Goal: Information Seeking & Learning: Learn about a topic

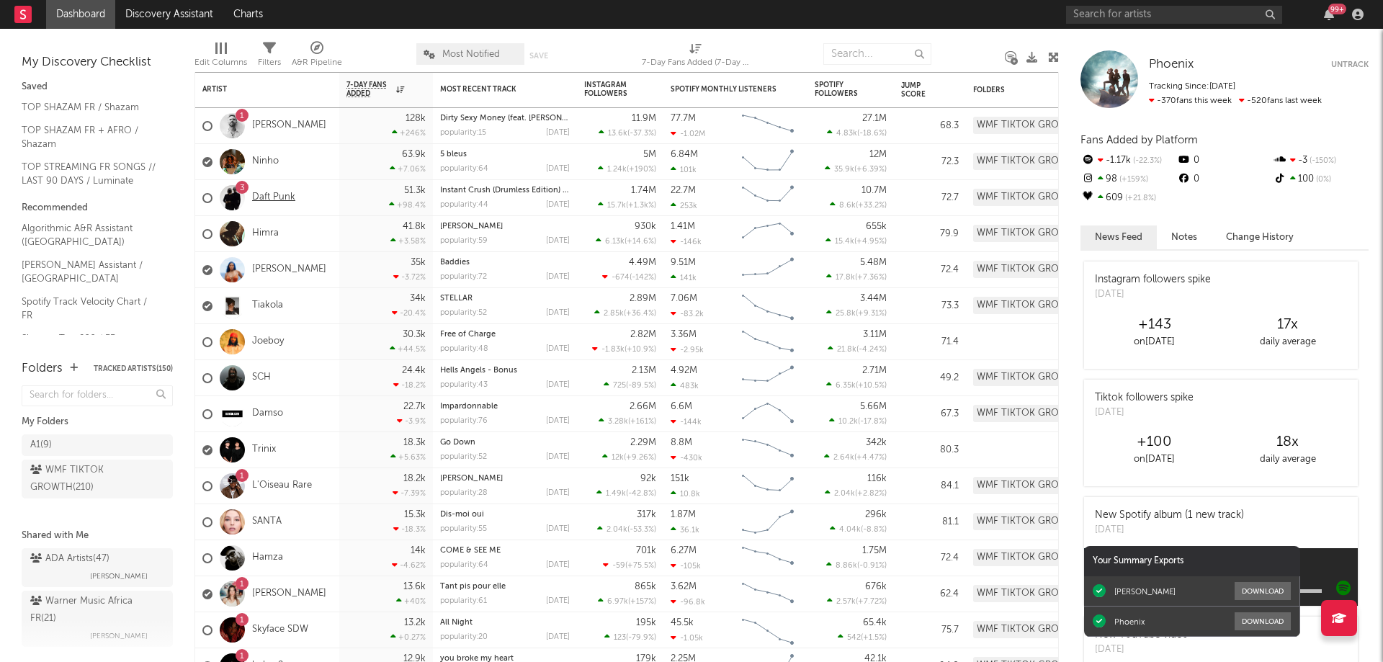
click at [279, 195] on link "Daft Punk" at bounding box center [273, 198] width 43 height 12
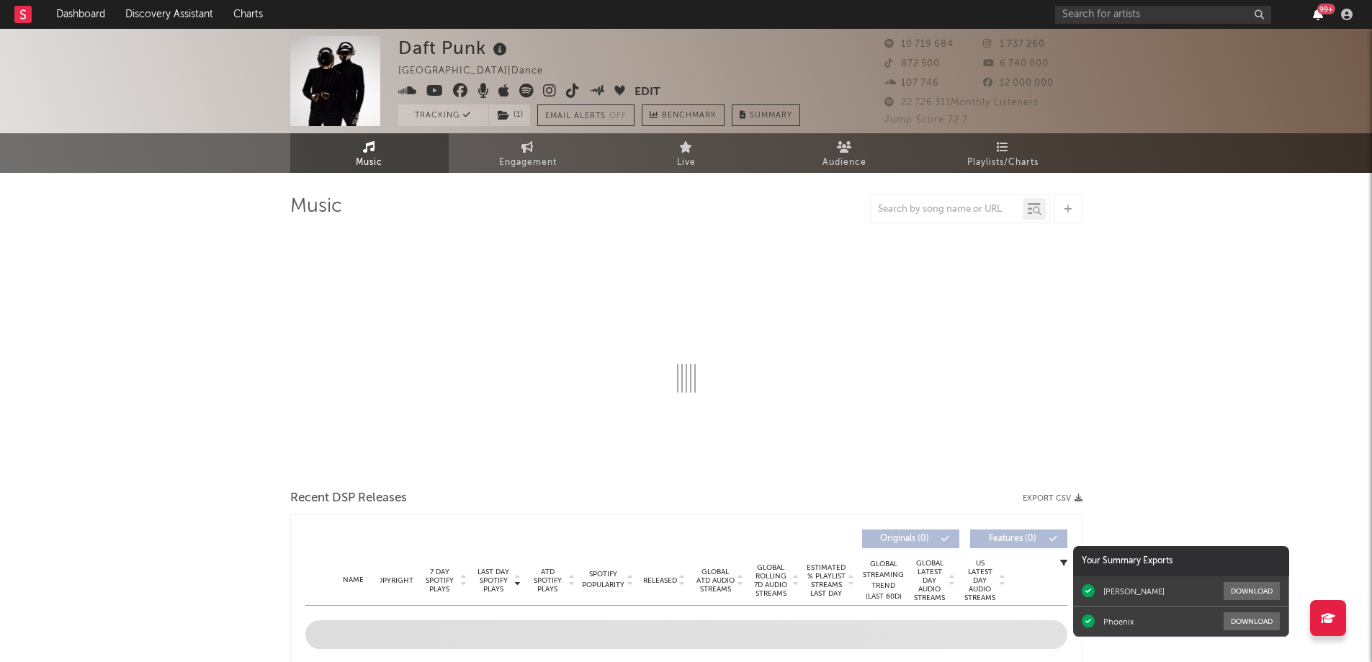
select select "6m"
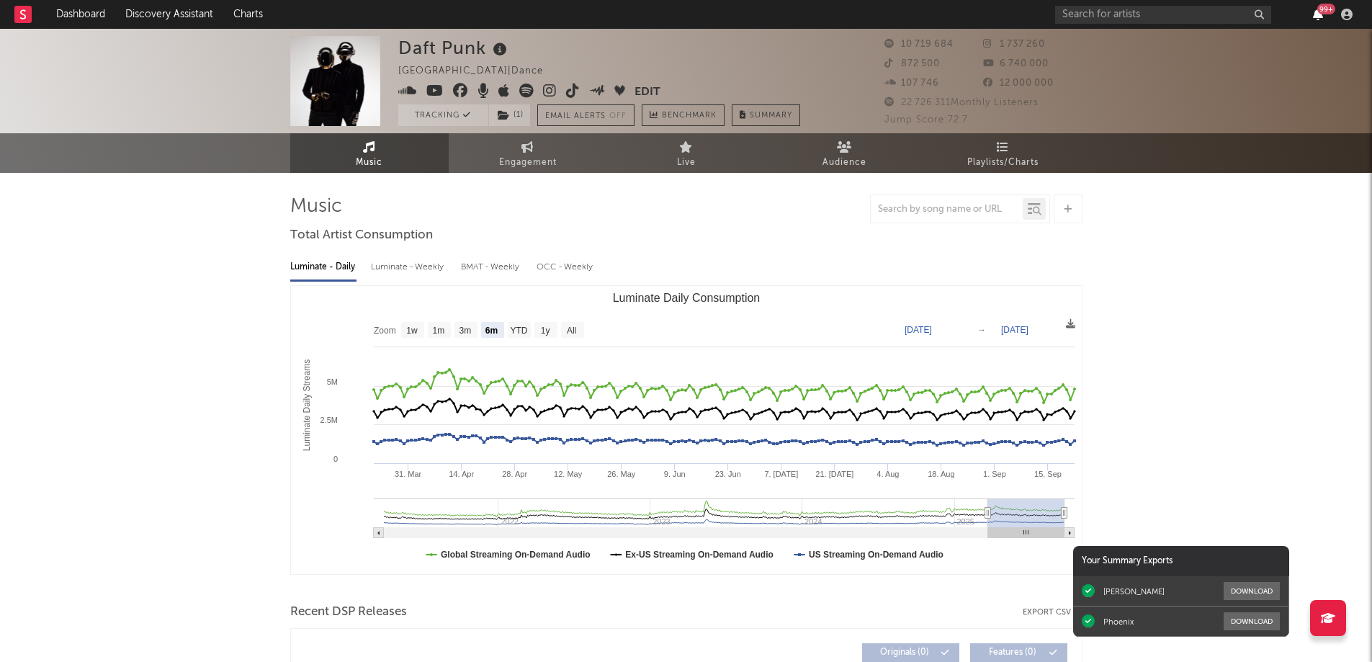
click at [1322, 16] on icon "button" at bounding box center [1318, 15] width 10 height 12
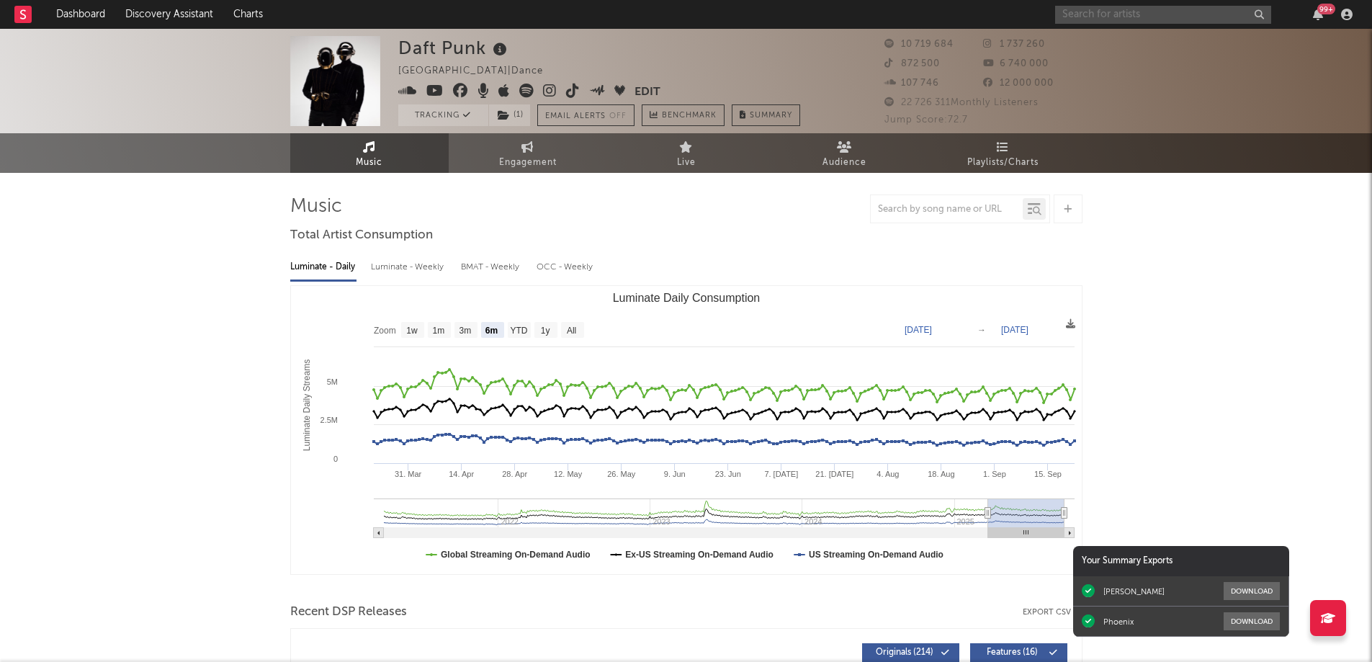
click at [1095, 16] on input "text" at bounding box center [1163, 15] width 216 height 18
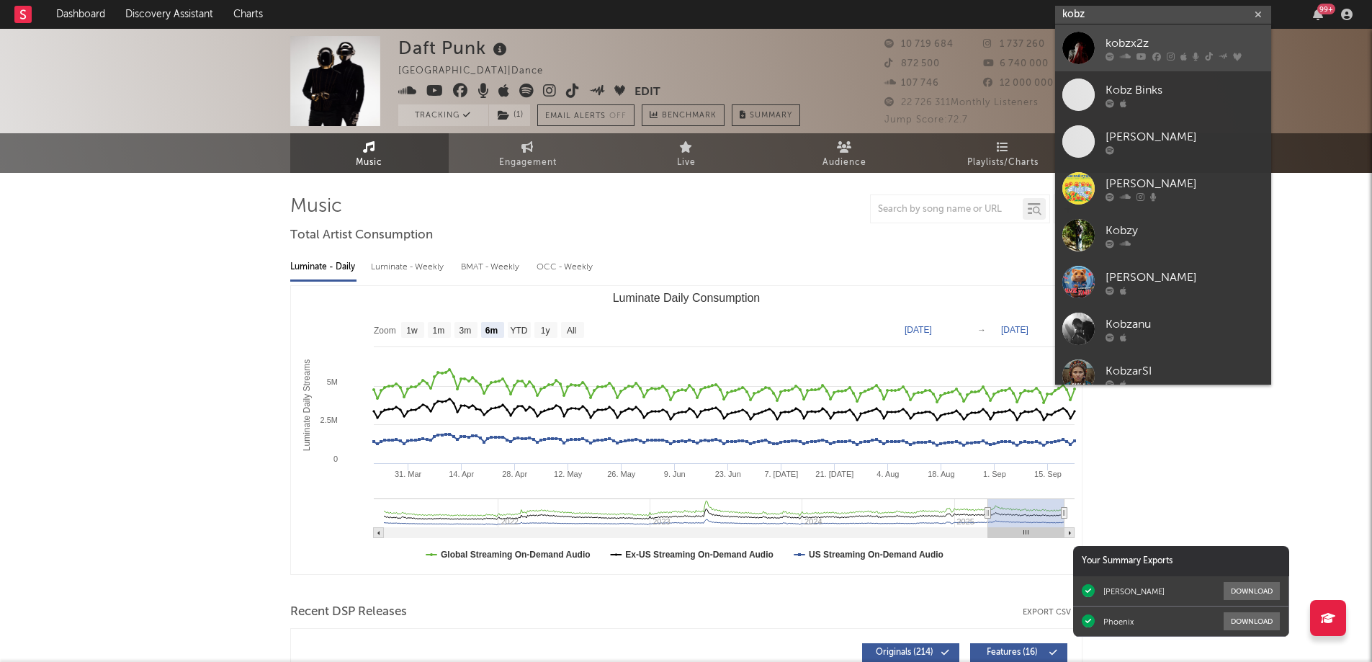
type input "kobz"
click at [1160, 45] on div "kobzx2z" at bounding box center [1185, 43] width 158 height 17
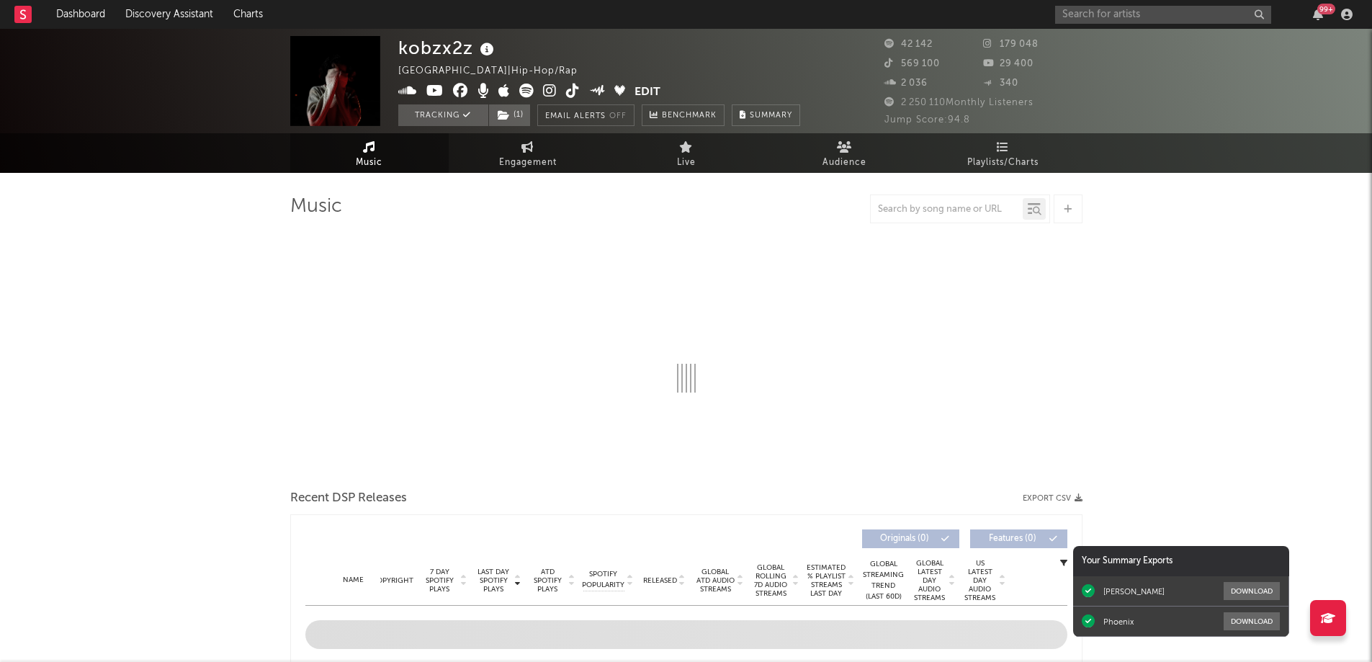
select select "6m"
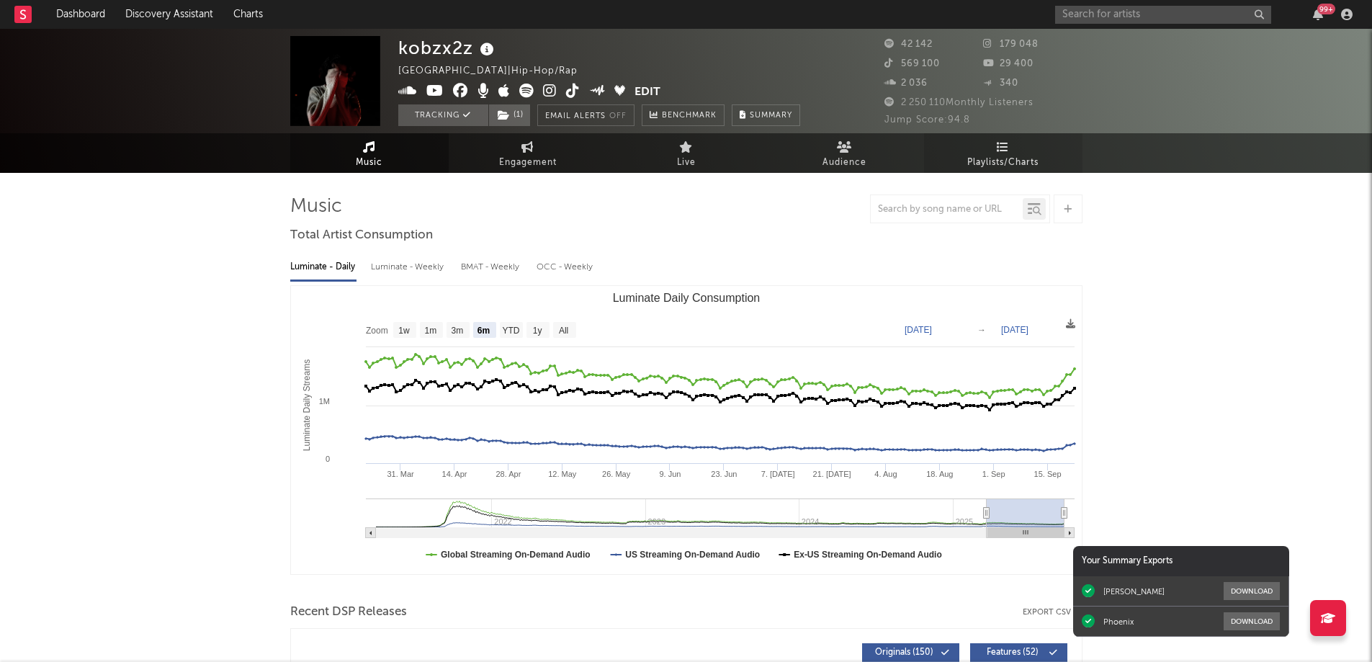
click at [1002, 145] on icon at bounding box center [1003, 147] width 12 height 12
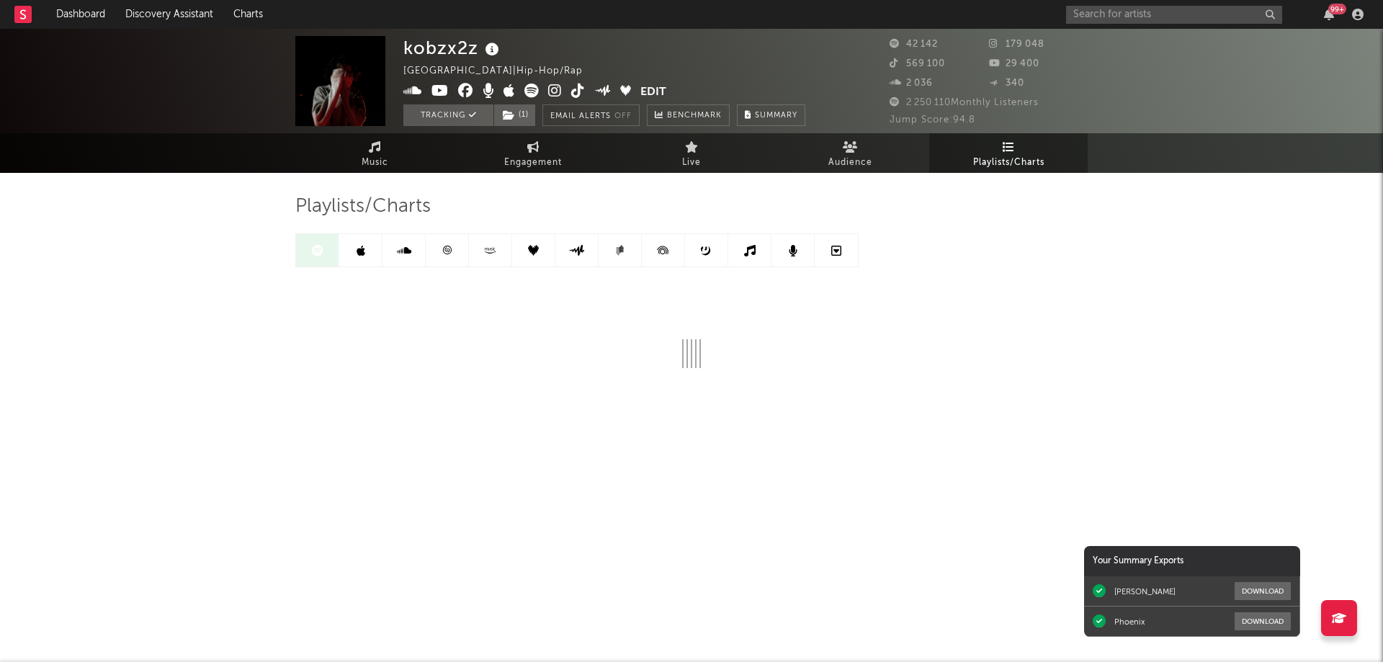
click at [449, 254] on icon at bounding box center [447, 250] width 9 height 9
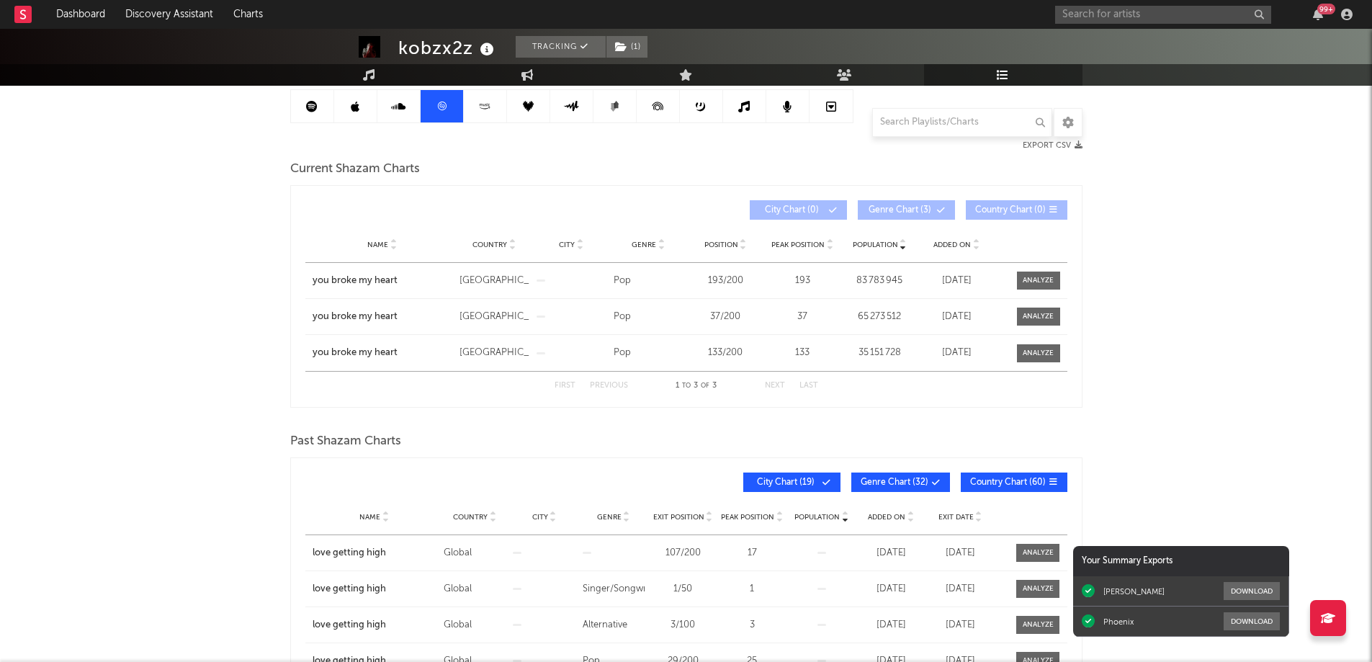
scroll to position [72, 0]
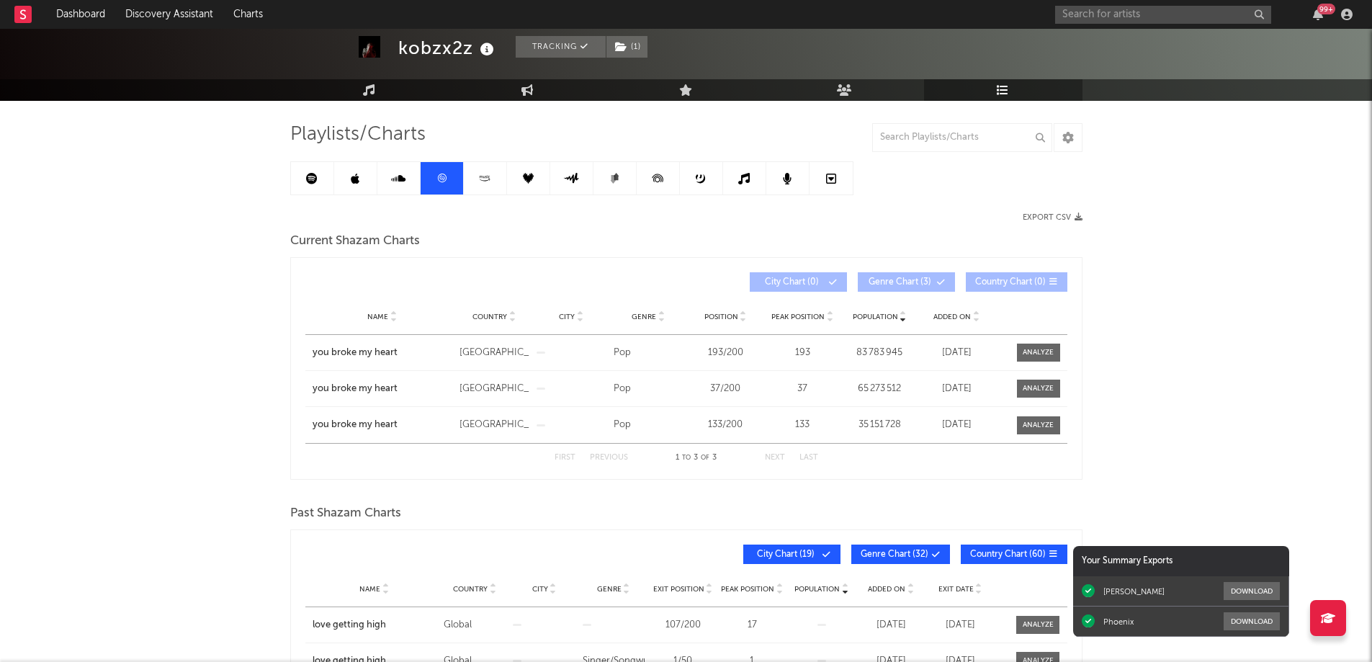
click at [317, 176] on icon at bounding box center [312, 179] width 12 height 12
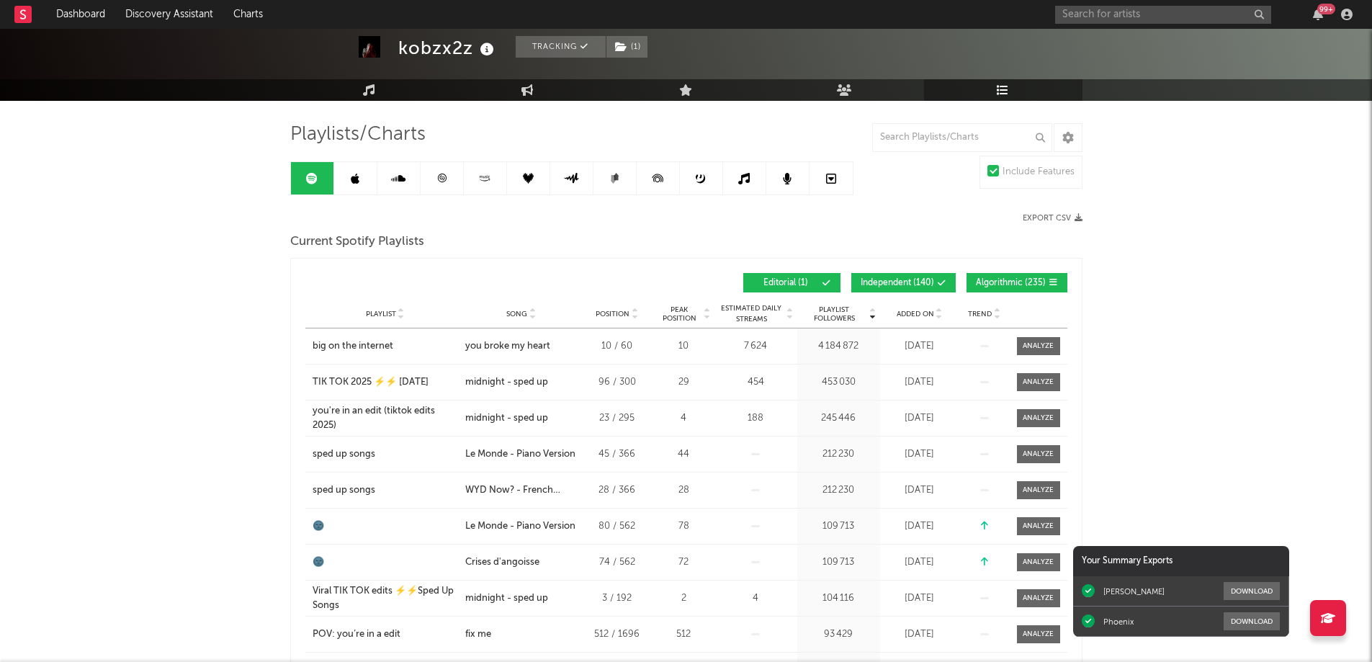
click at [920, 310] on span "Added On" at bounding box center [915, 314] width 37 height 9
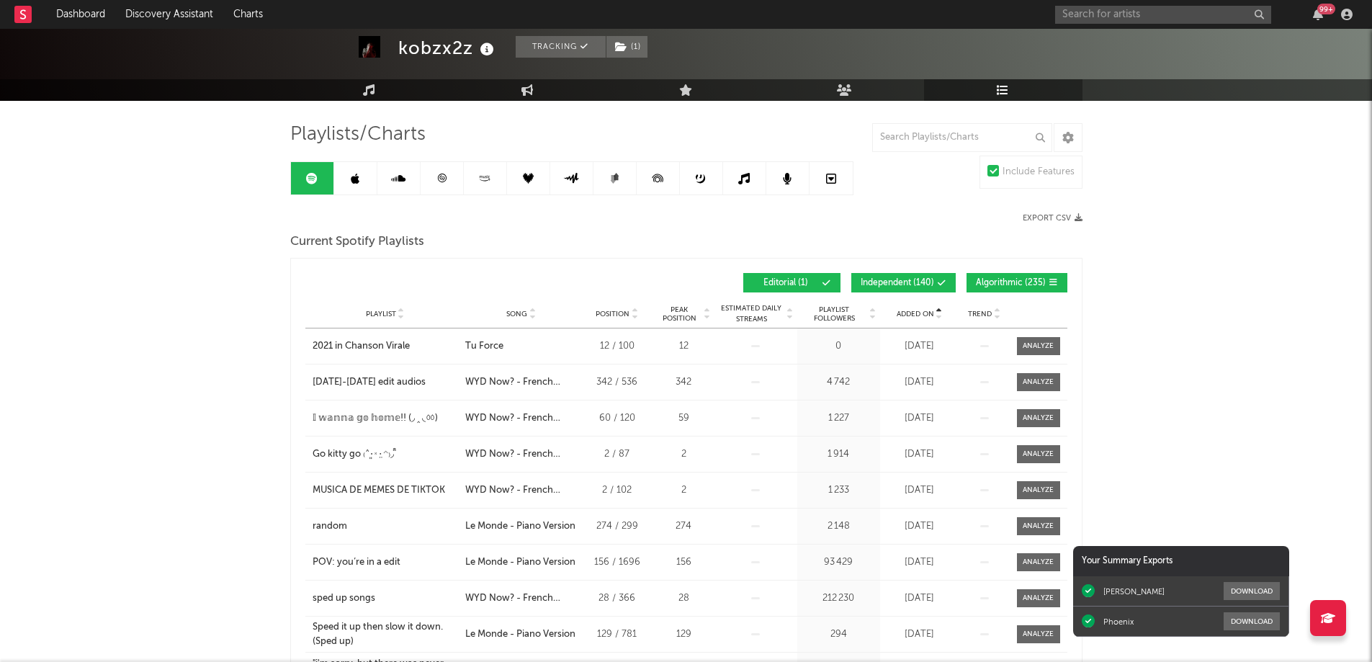
click at [920, 310] on span "Added On" at bounding box center [915, 314] width 37 height 9
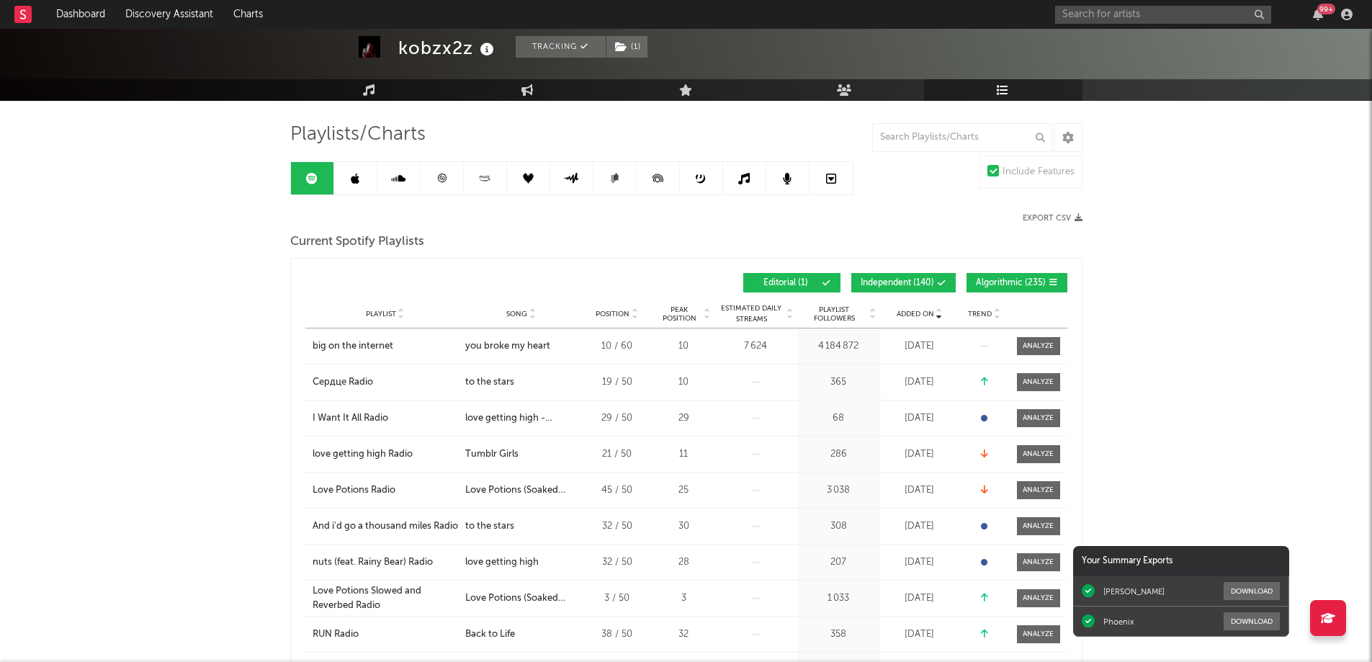
click at [349, 181] on link at bounding box center [355, 178] width 43 height 32
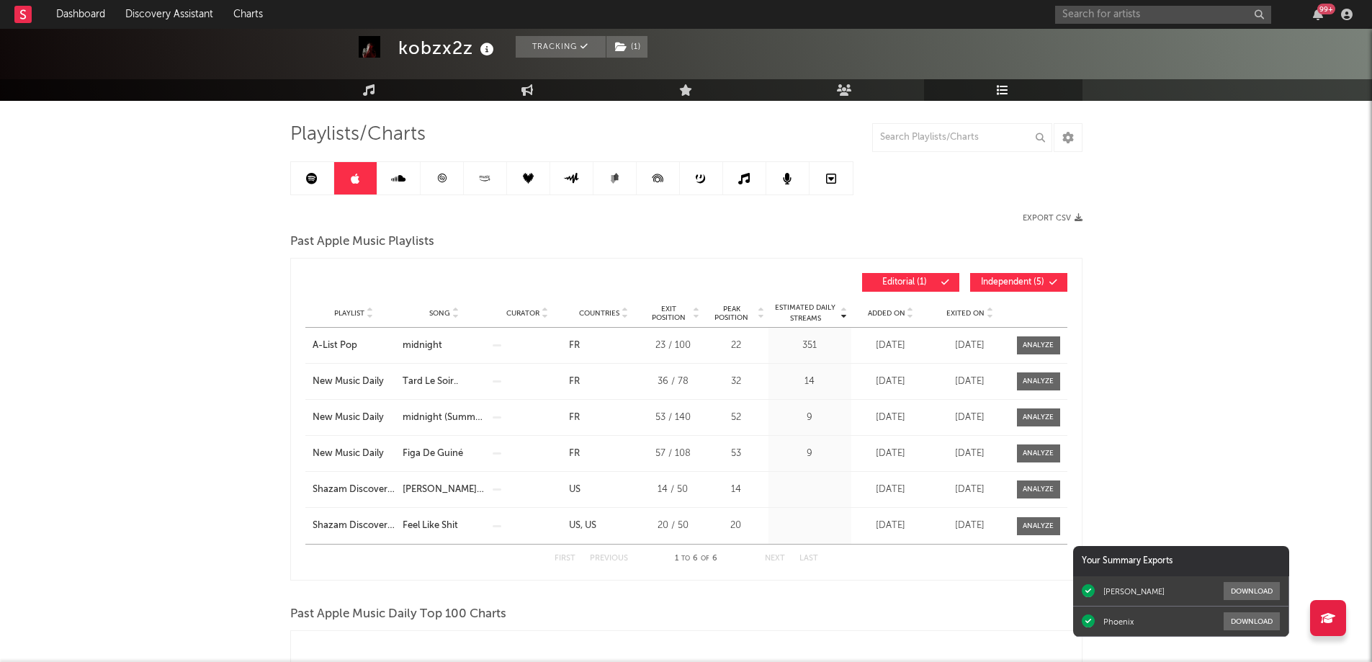
click at [964, 313] on span "Exited On" at bounding box center [965, 313] width 38 height 9
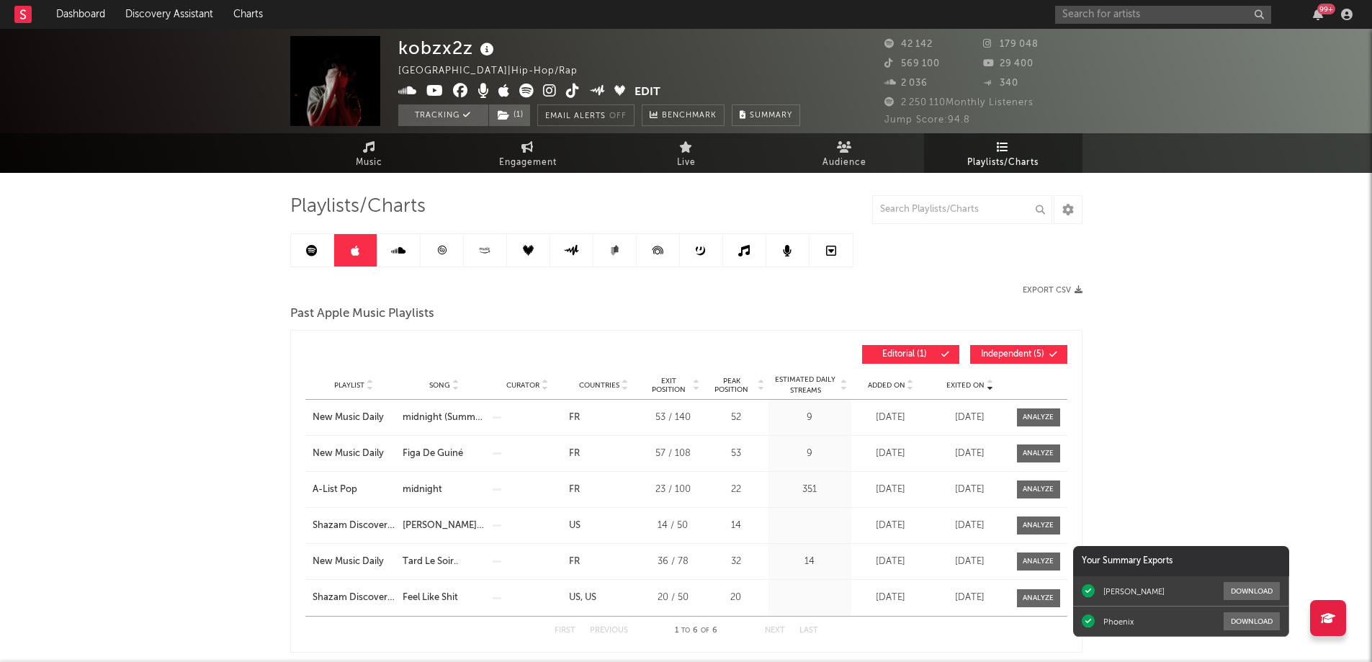
click at [452, 251] on link at bounding box center [442, 250] width 43 height 32
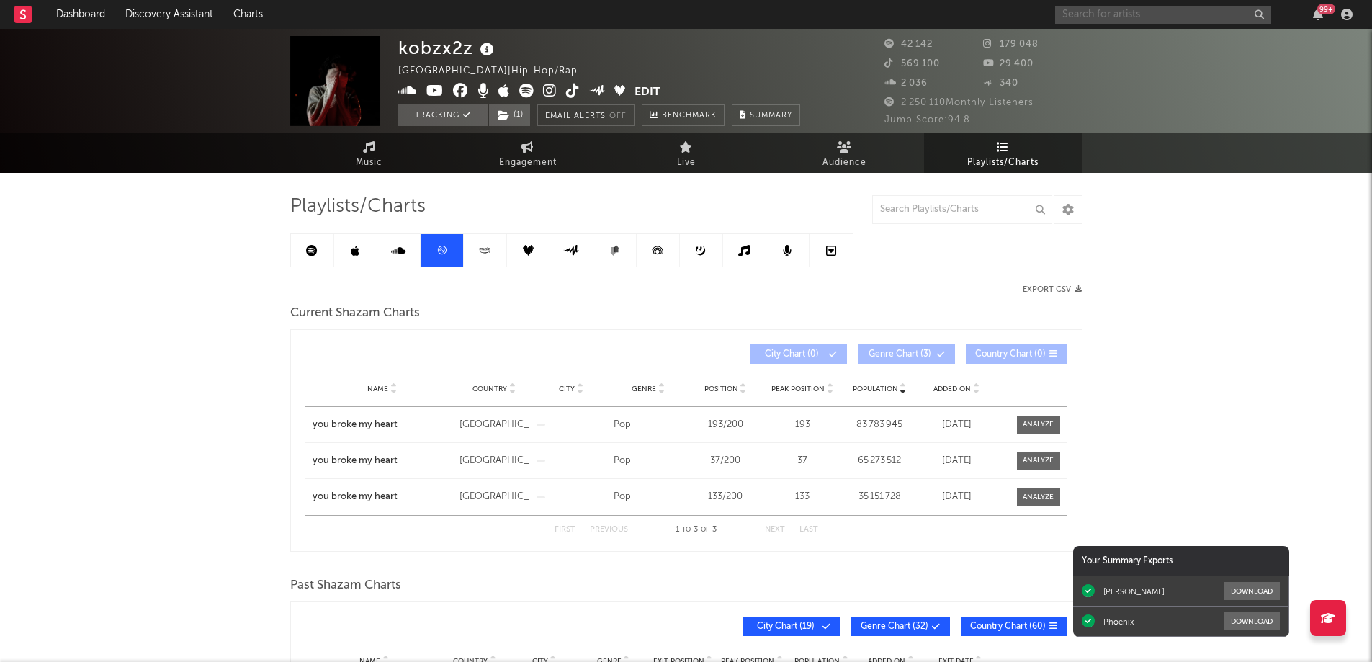
click at [1088, 16] on input "text" at bounding box center [1163, 15] width 216 height 18
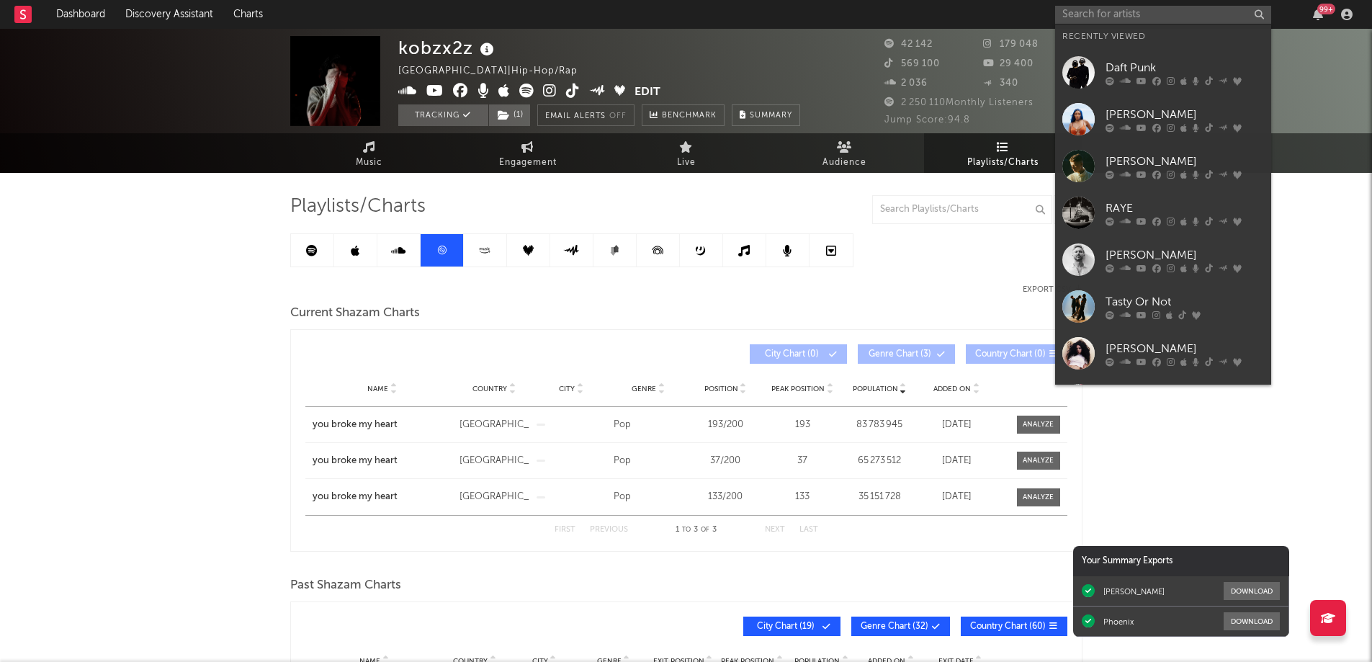
click at [1122, 122] on div "[PERSON_NAME]" at bounding box center [1185, 114] width 158 height 17
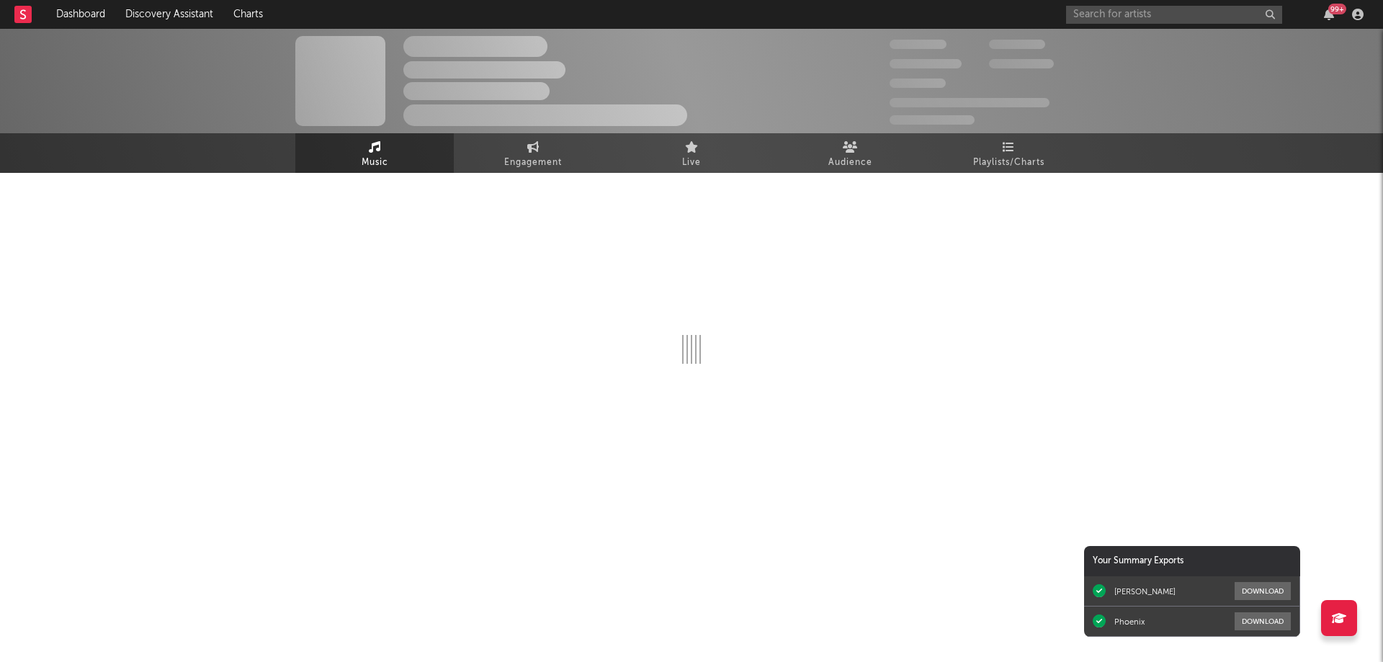
select select "6m"
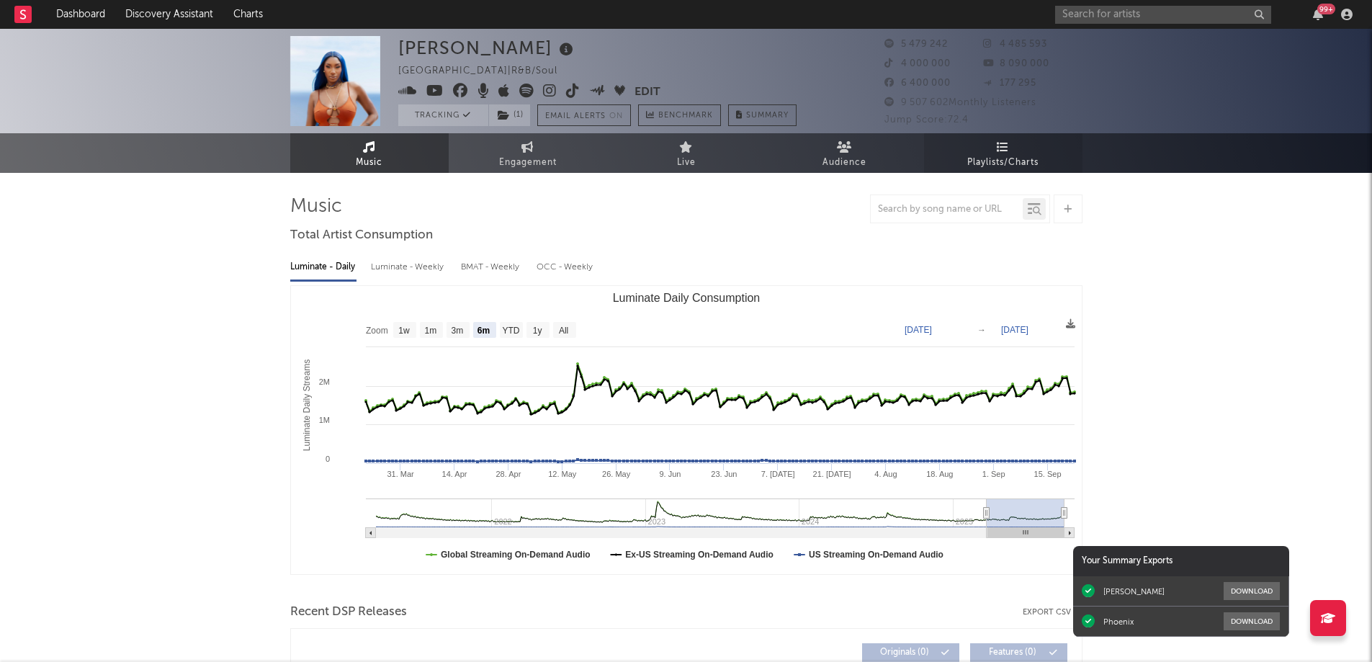
click at [1000, 157] on span "Playlists/Charts" at bounding box center [1002, 162] width 71 height 17
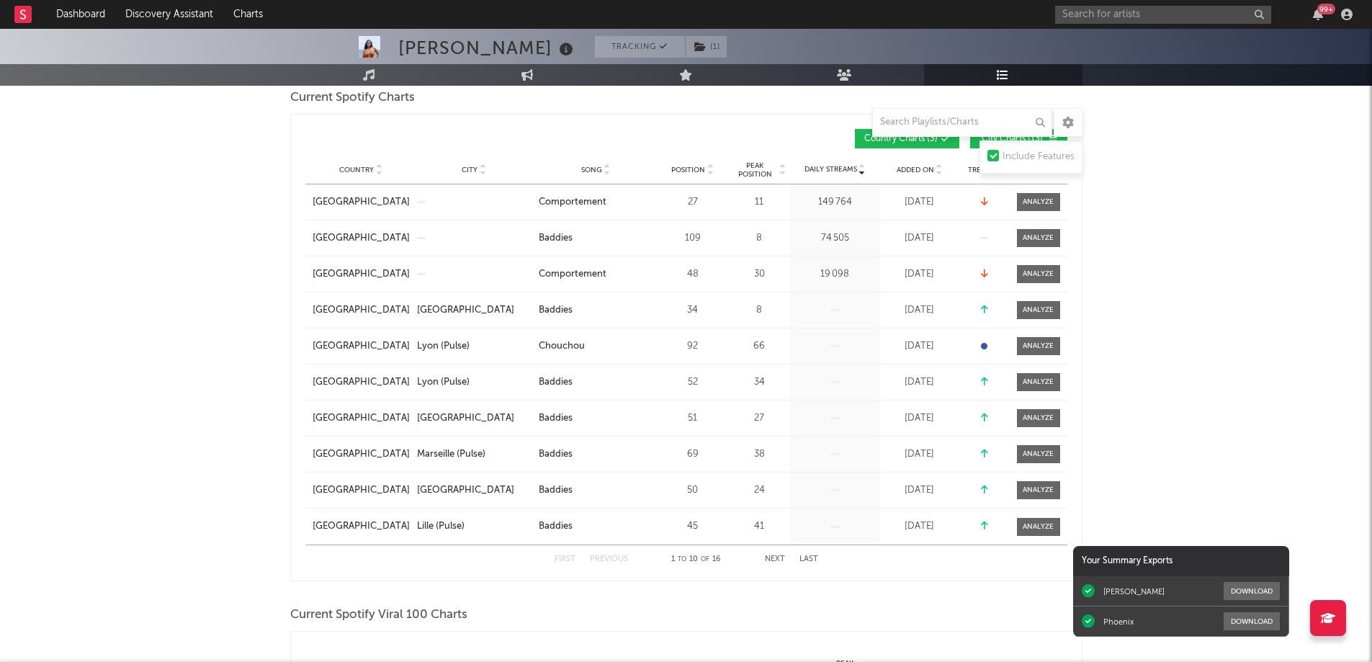
scroll to position [144, 0]
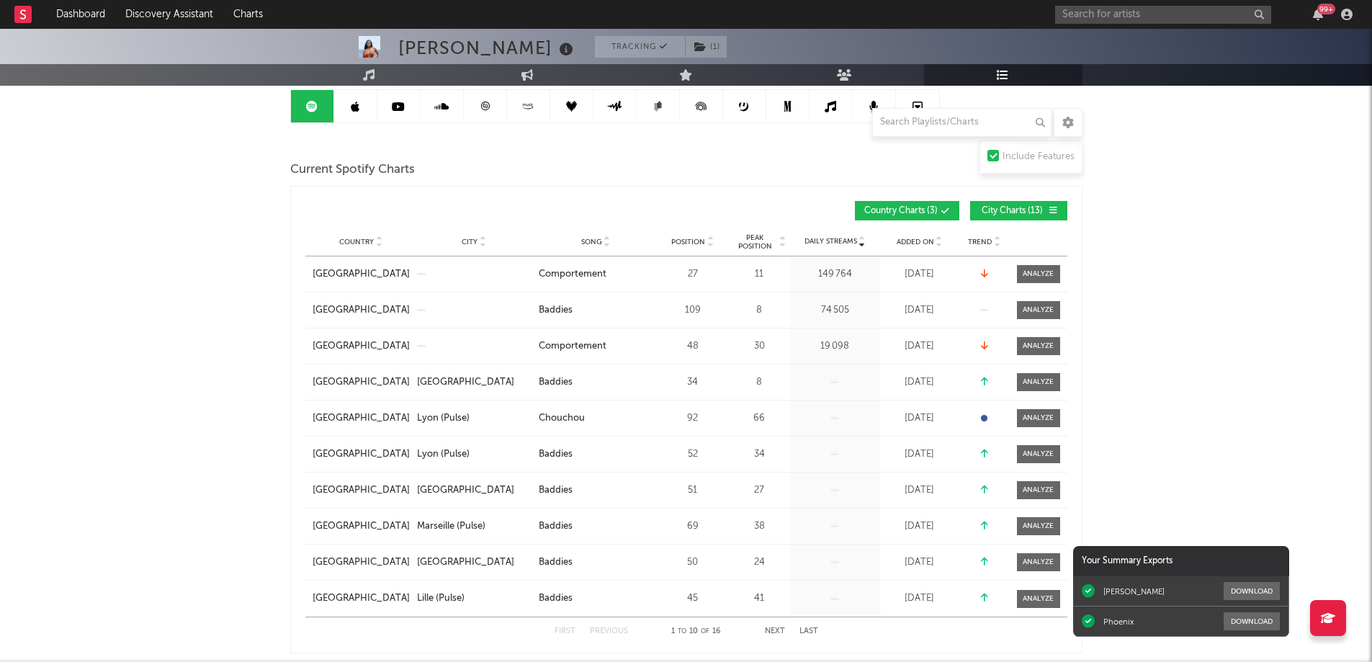
click at [906, 239] on span "Added On" at bounding box center [915, 242] width 37 height 9
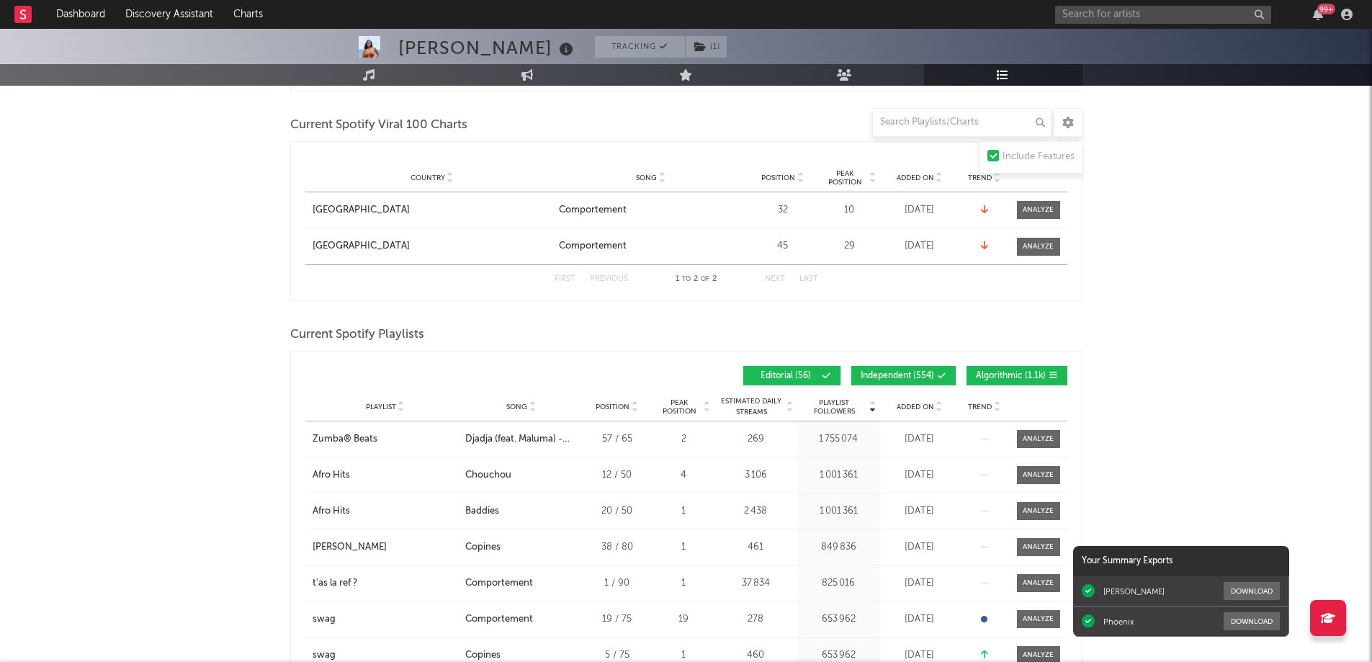
scroll to position [864, 0]
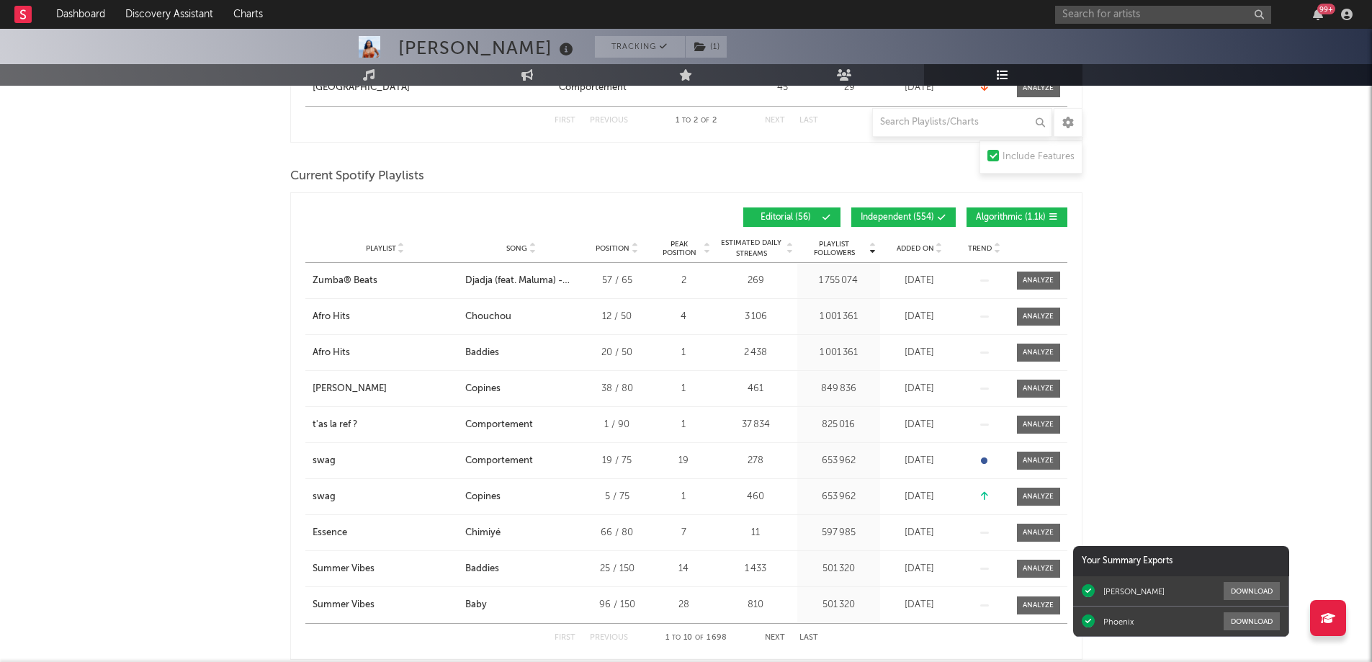
click at [845, 247] on span "Playlist Followers" at bounding box center [834, 248] width 67 height 17
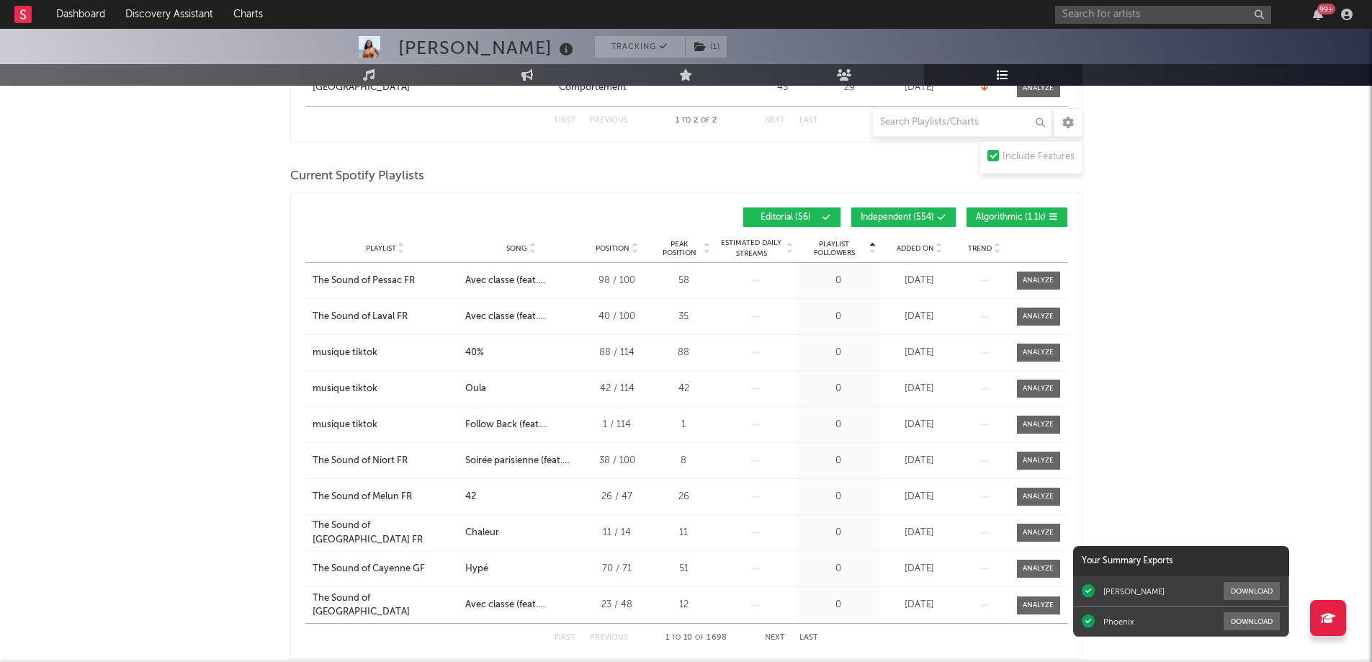
click at [845, 247] on span "Playlist Followers" at bounding box center [834, 248] width 67 height 17
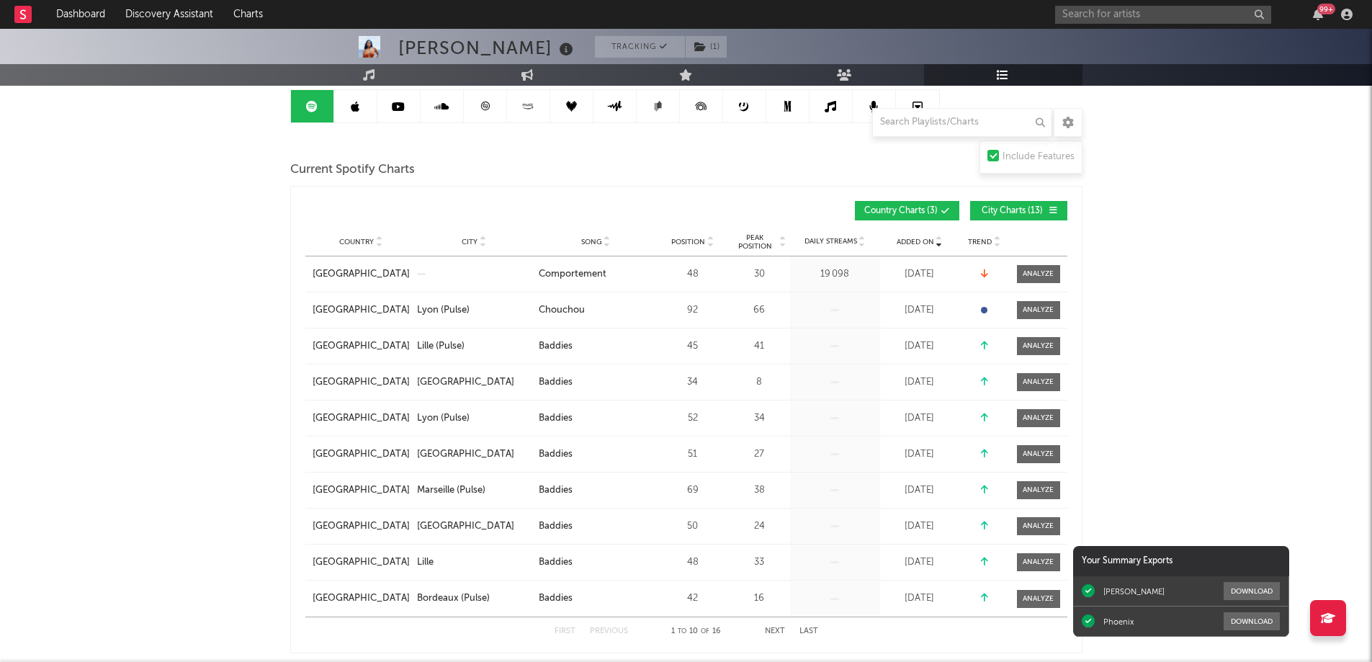
scroll to position [0, 0]
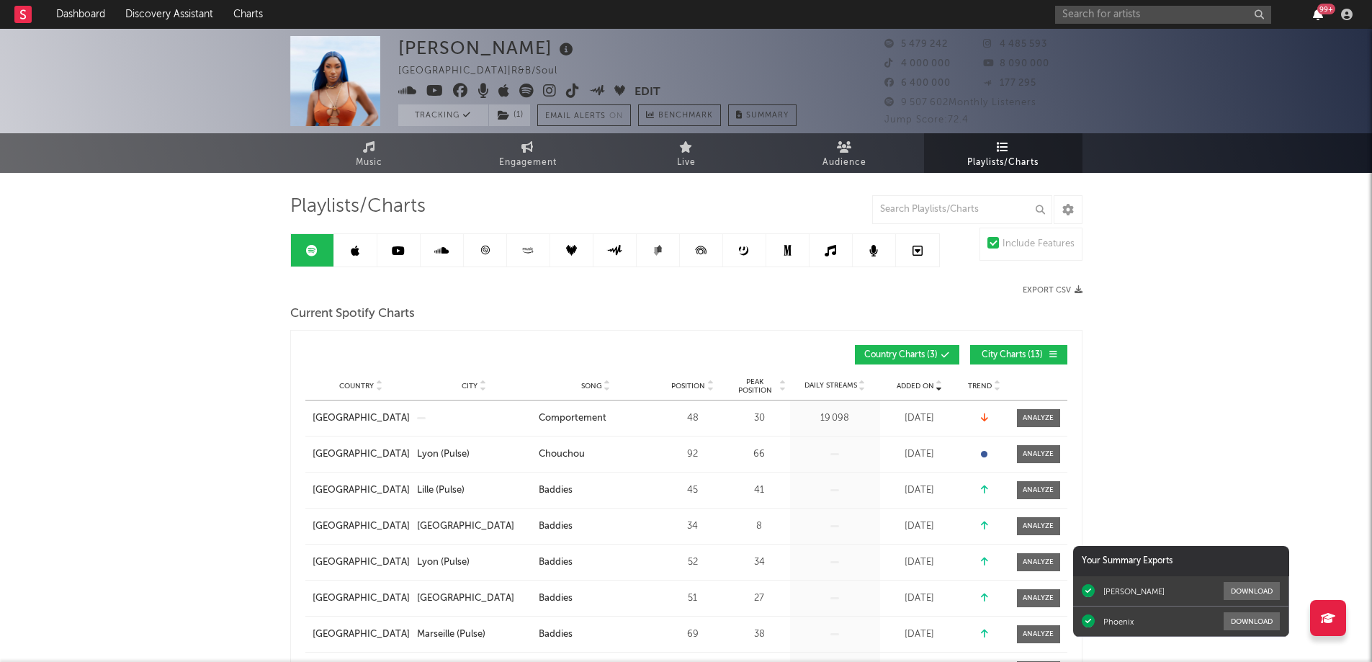
click at [1315, 15] on icon "button" at bounding box center [1318, 15] width 10 height 12
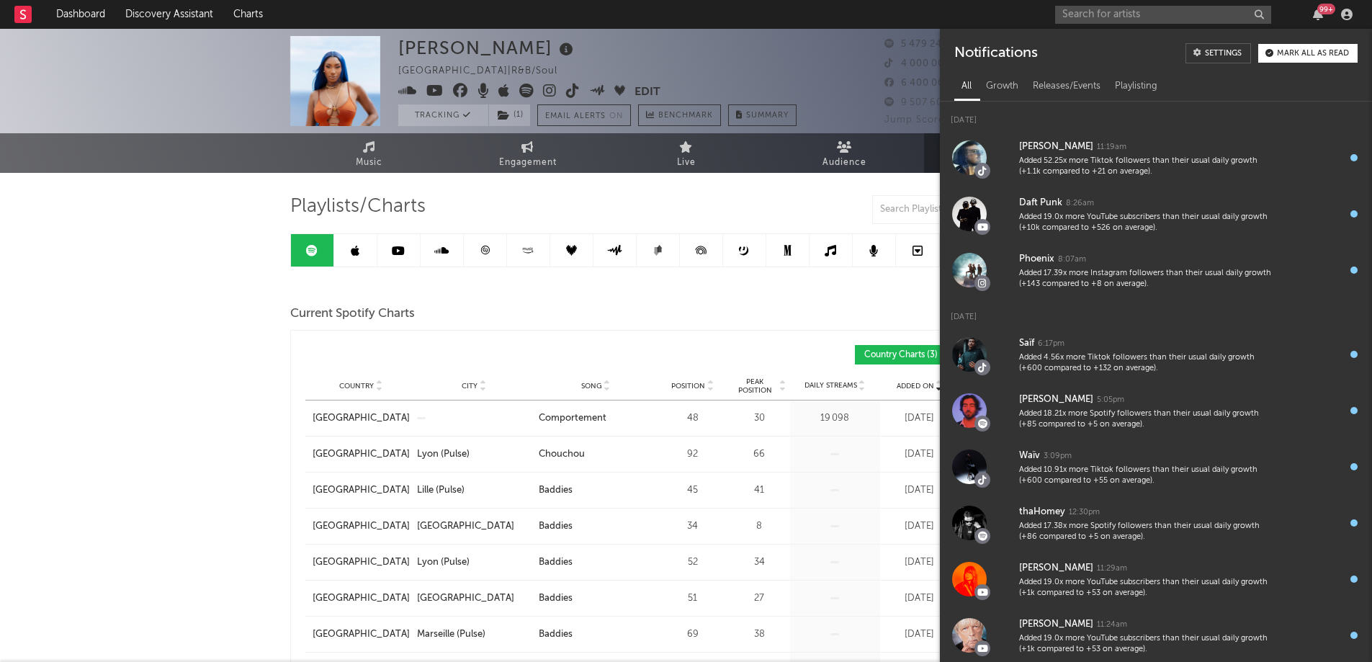
click at [308, 294] on div at bounding box center [488, 289] width 396 height 9
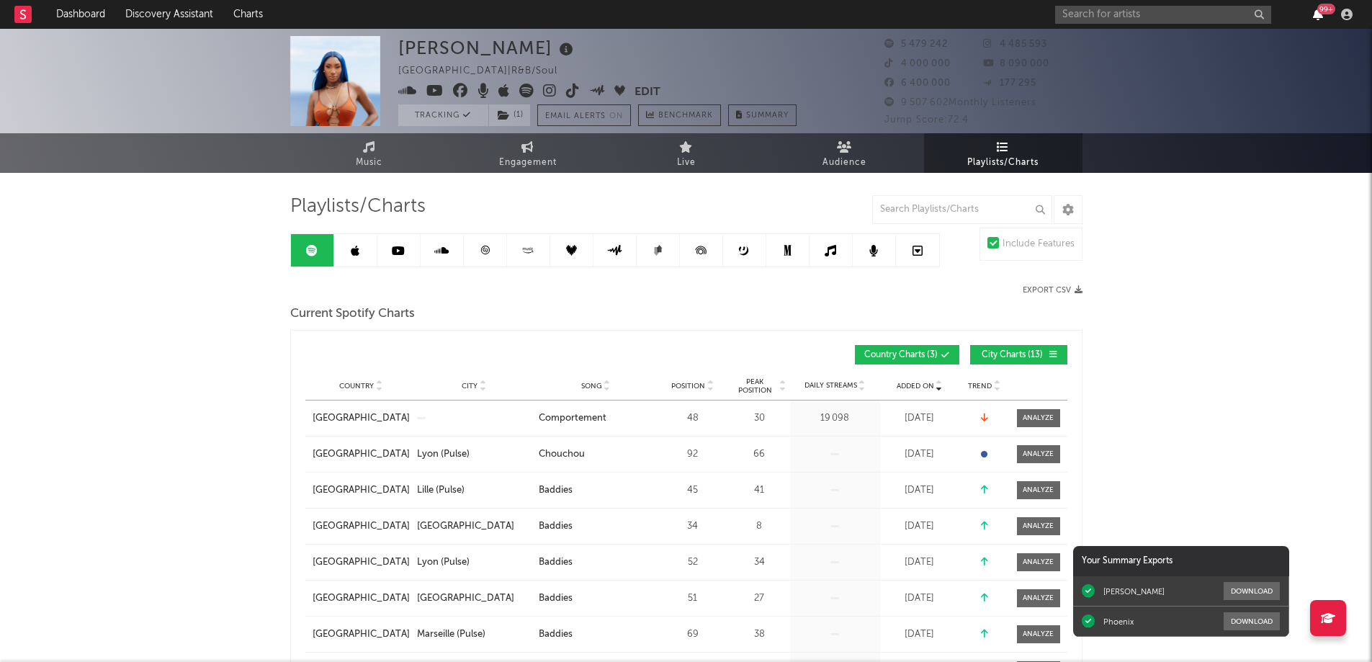
click at [1314, 9] on icon "button" at bounding box center [1318, 15] width 10 height 12
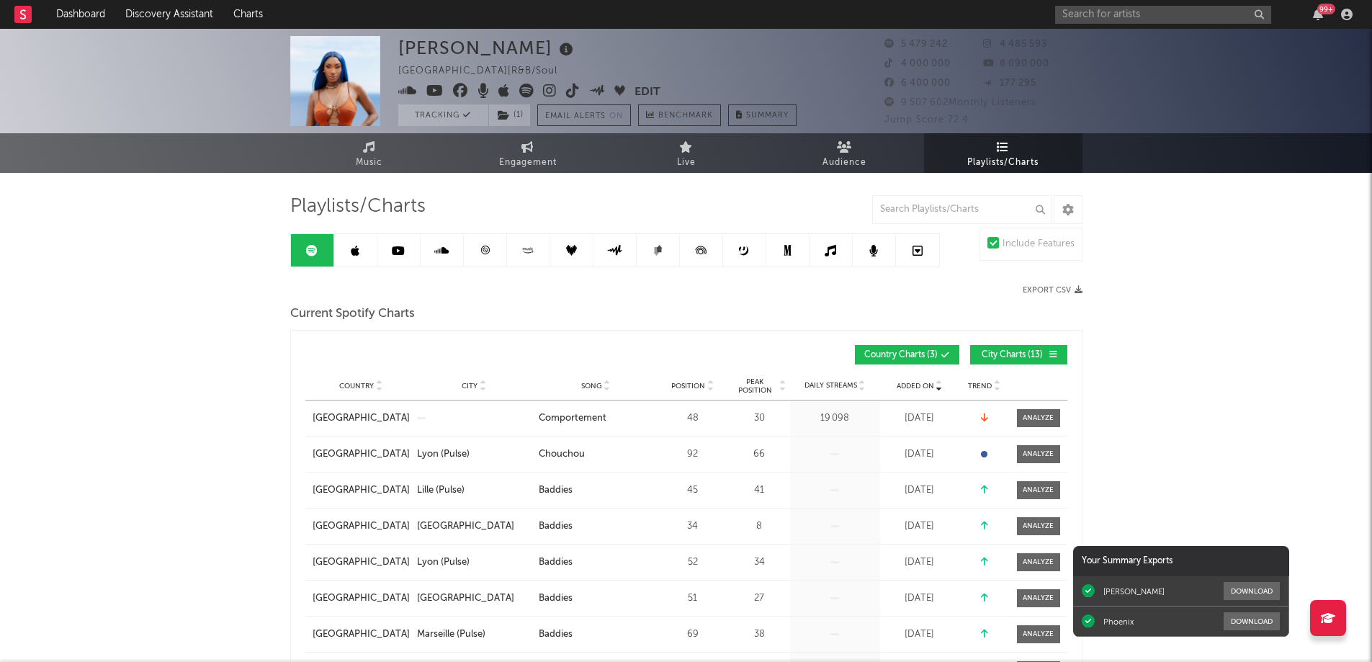
click at [486, 248] on icon at bounding box center [484, 250] width 9 height 9
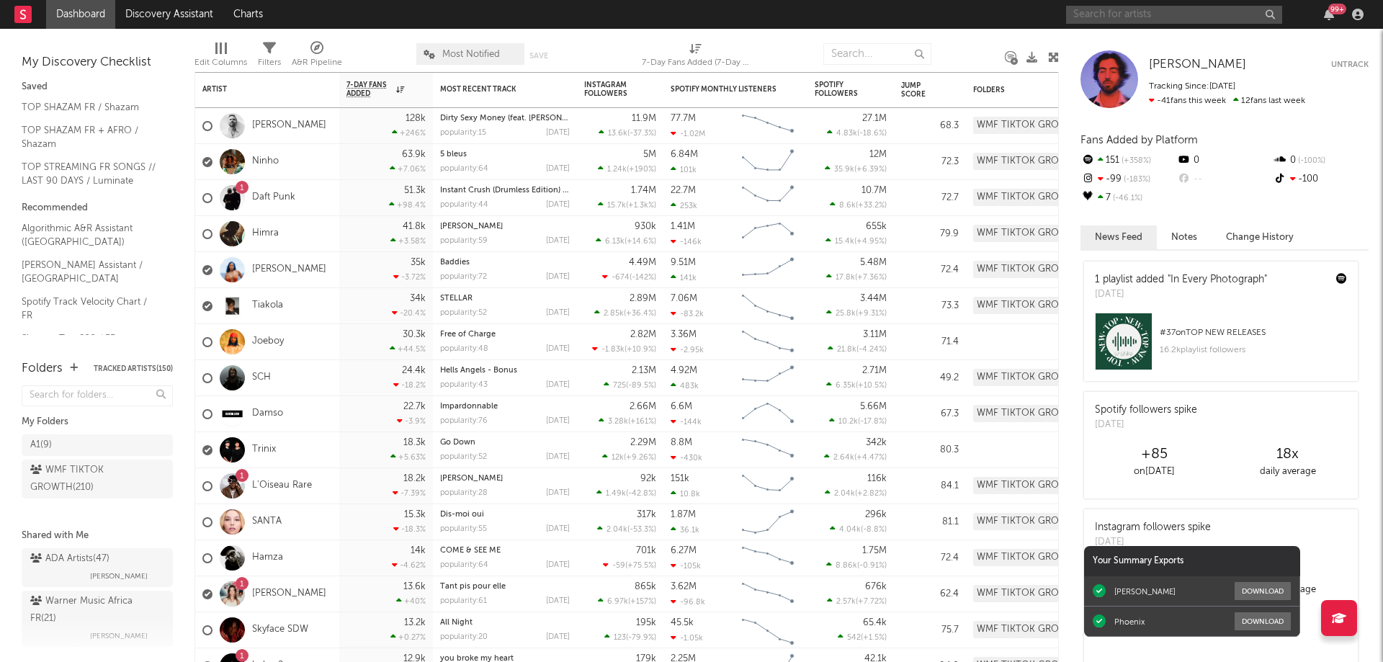
click at [1119, 17] on input "text" at bounding box center [1174, 15] width 216 height 18
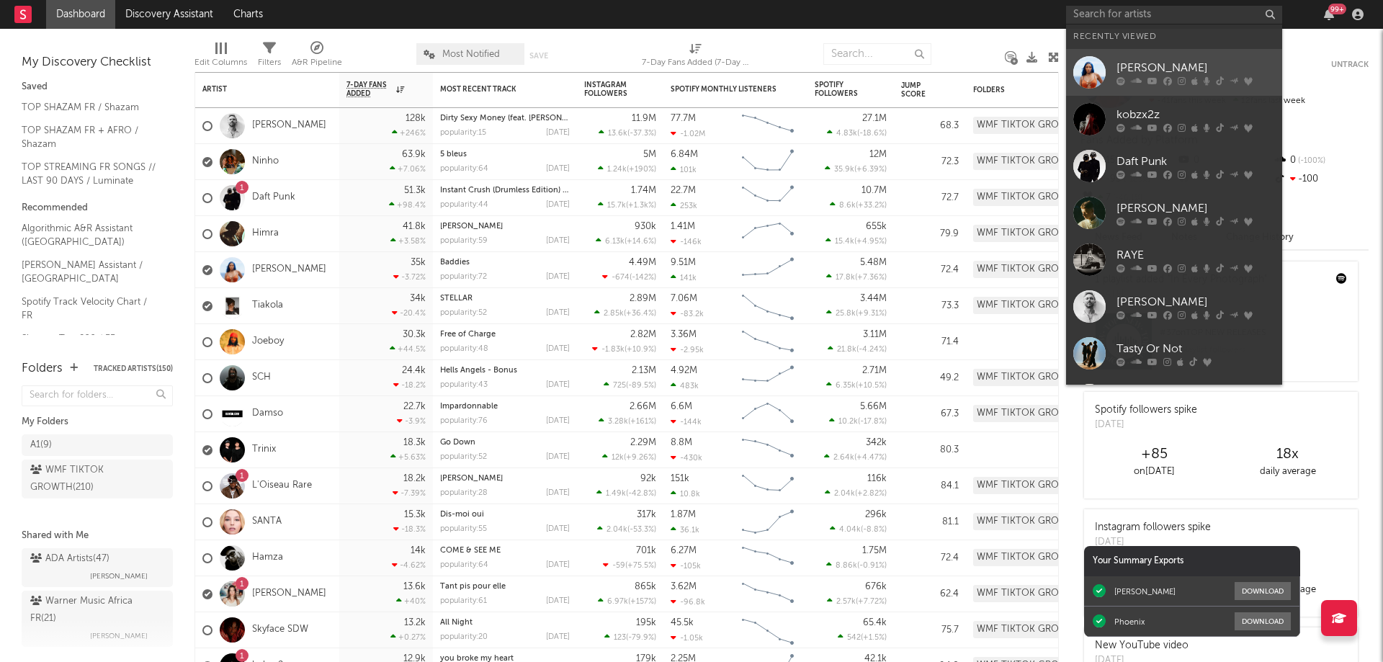
click at [1137, 73] on div "[PERSON_NAME]" at bounding box center [1195, 67] width 158 height 17
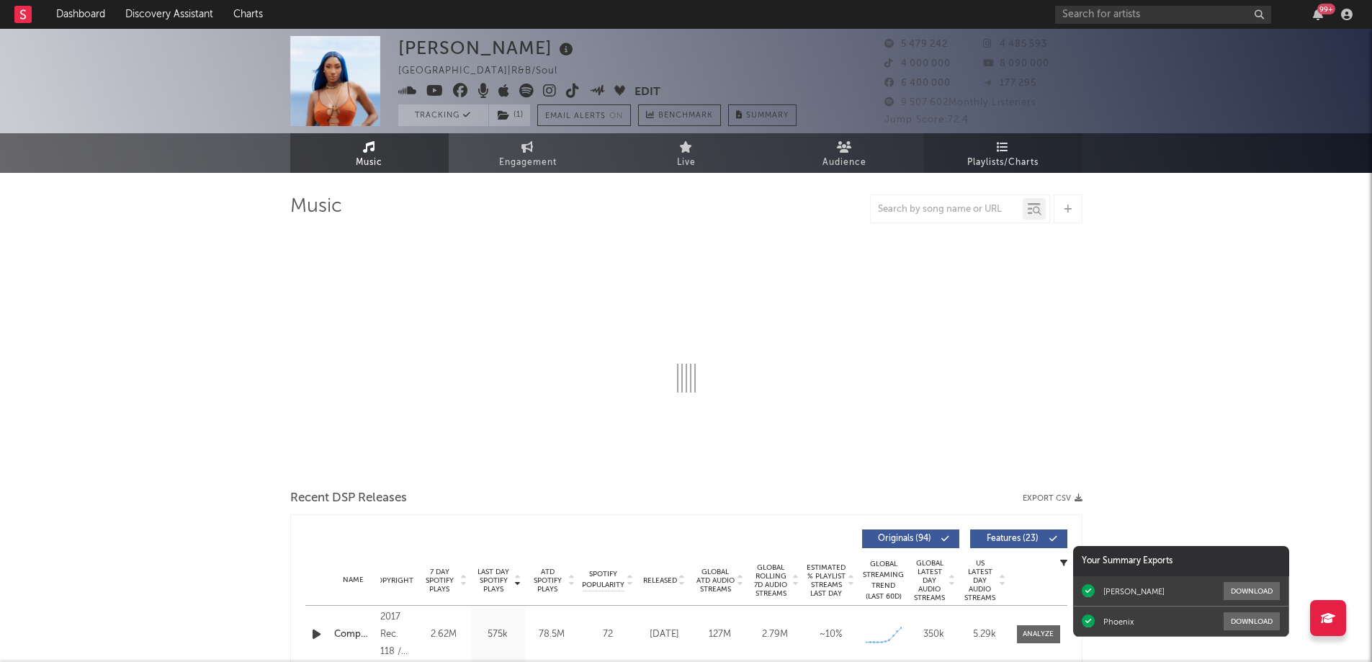
select select "6m"
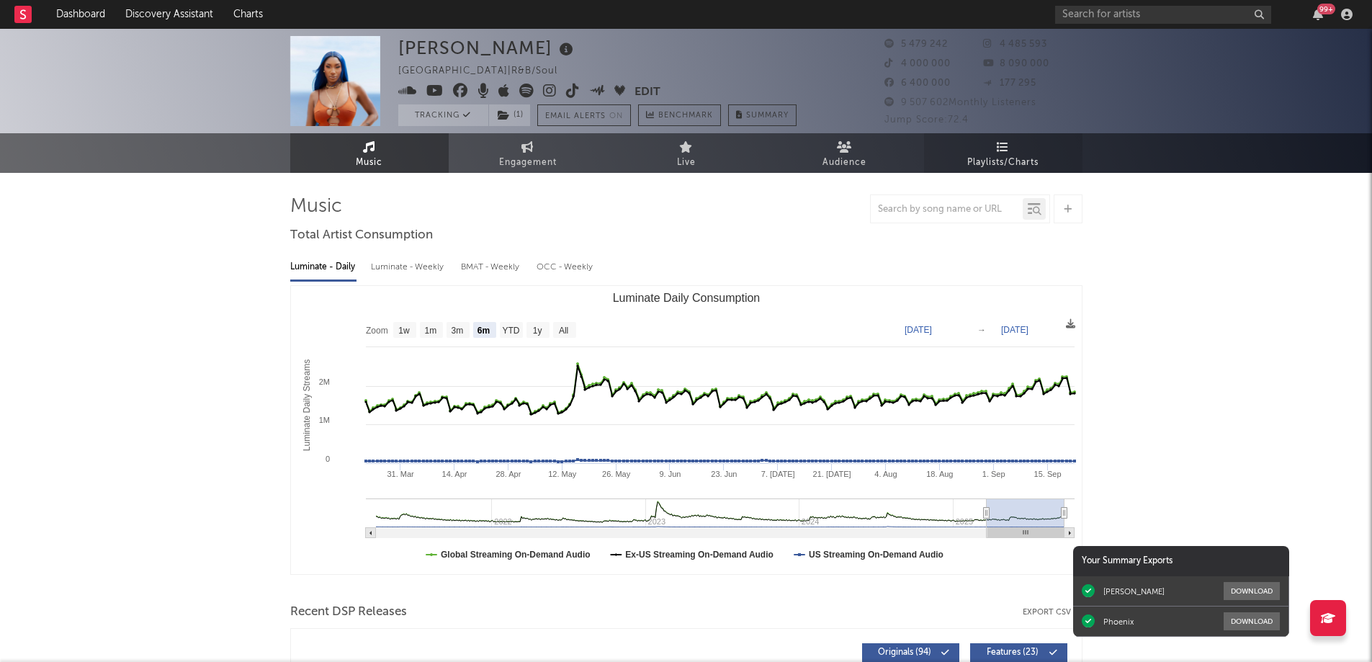
click at [1009, 154] on span "Playlists/Charts" at bounding box center [1002, 162] width 71 height 17
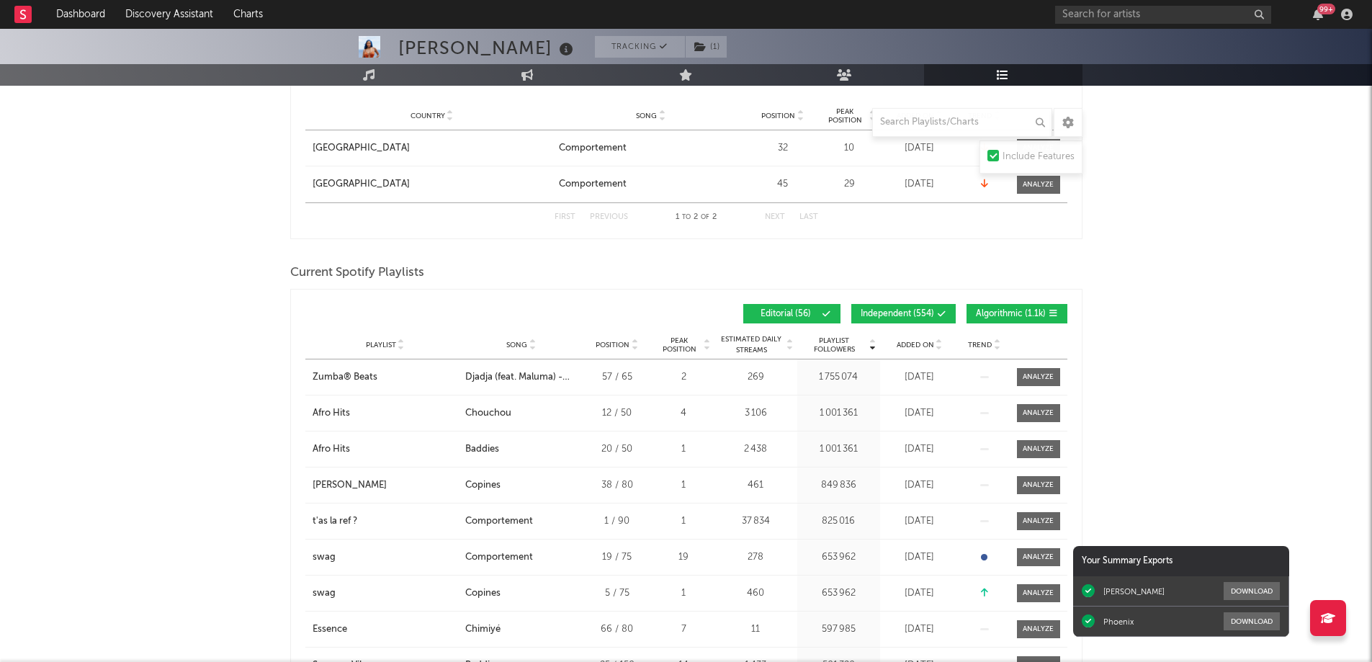
scroll to position [792, 0]
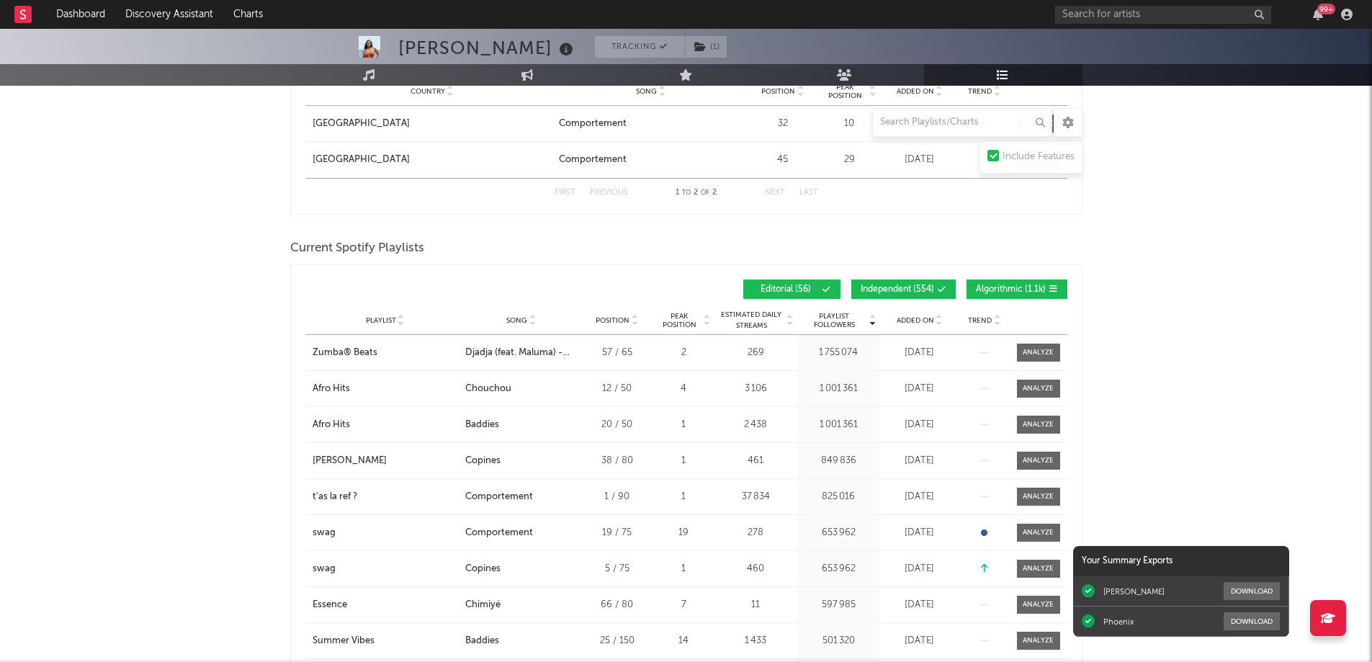
click at [913, 319] on span "Added On" at bounding box center [915, 320] width 37 height 9
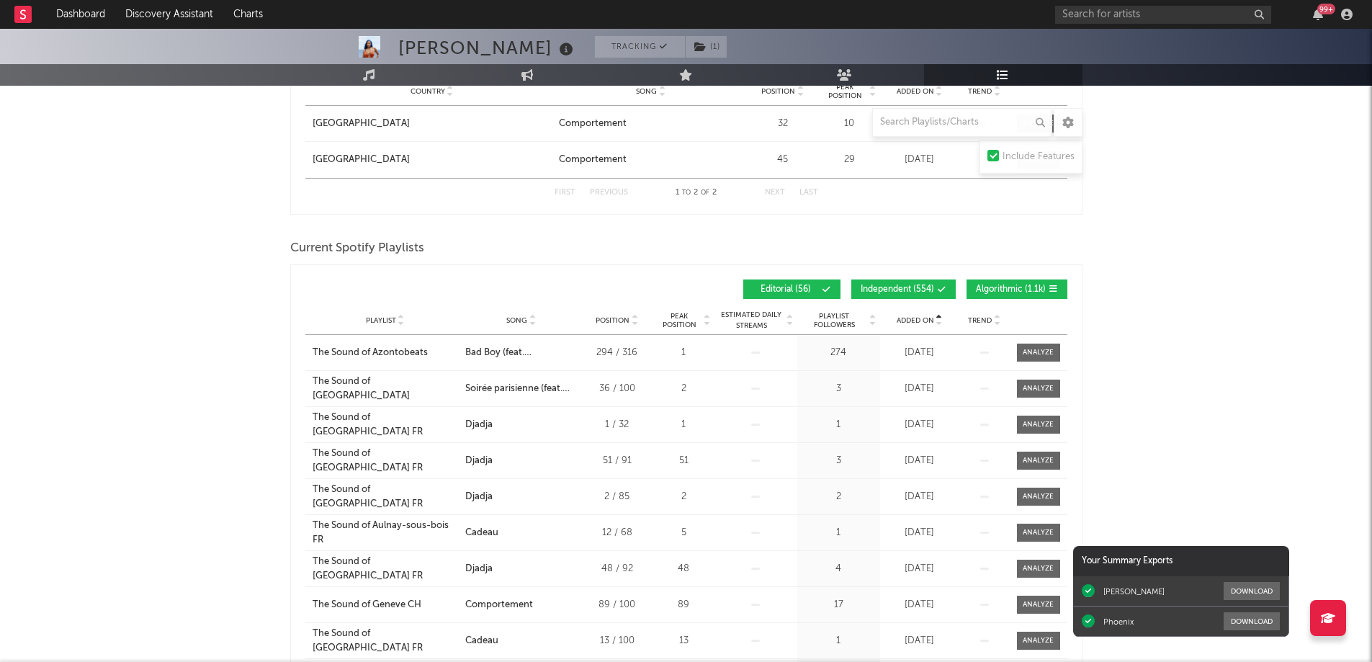
click at [913, 319] on span "Added On" at bounding box center [915, 320] width 37 height 9
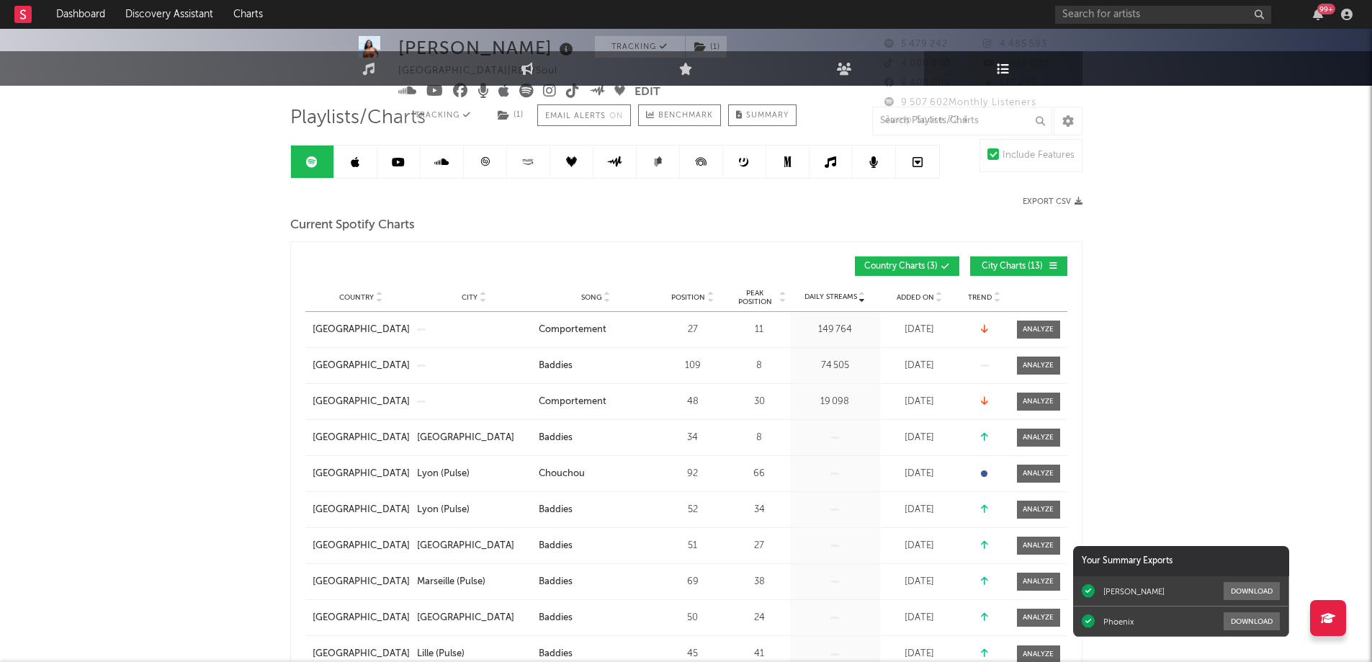
scroll to position [0, 0]
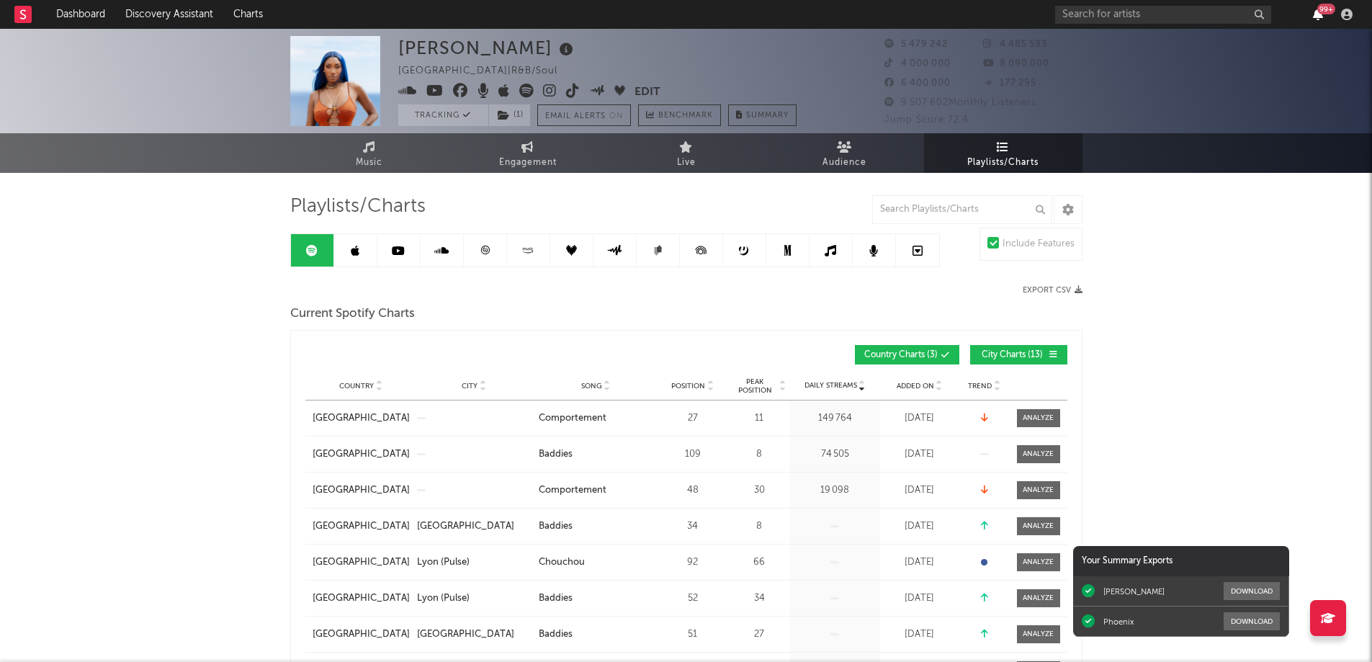
click at [1317, 12] on icon "button" at bounding box center [1318, 15] width 10 height 12
